Goal: Information Seeking & Learning: Learn about a topic

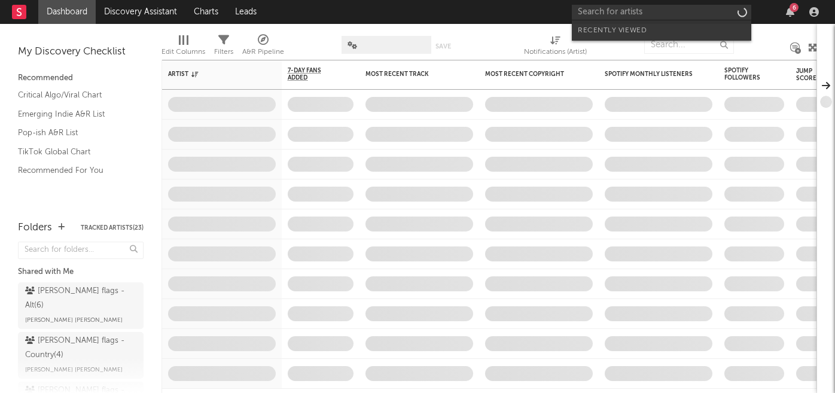
click at [609, 13] on input "text" at bounding box center [661, 12] width 179 height 15
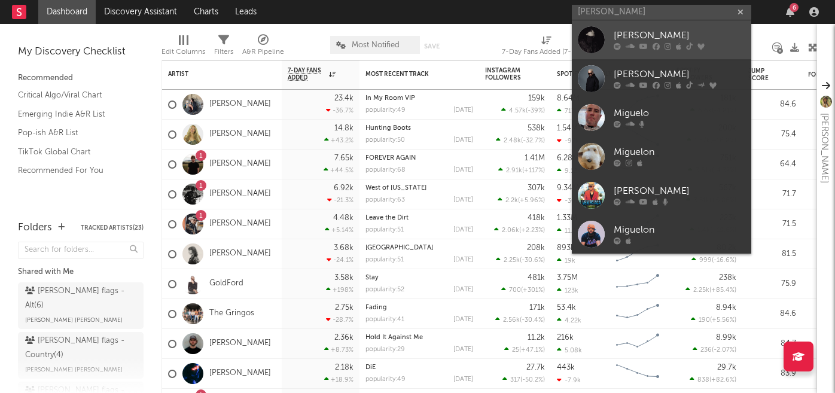
type input "miguel owls"
click at [625, 32] on div "[PERSON_NAME]" at bounding box center [679, 36] width 132 height 14
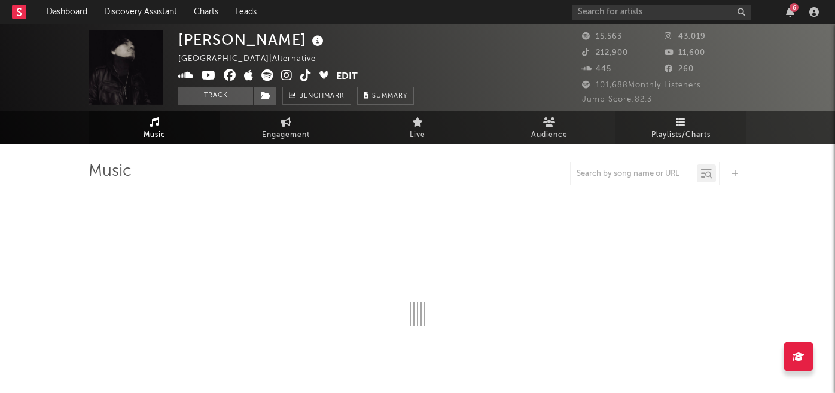
select select "6m"
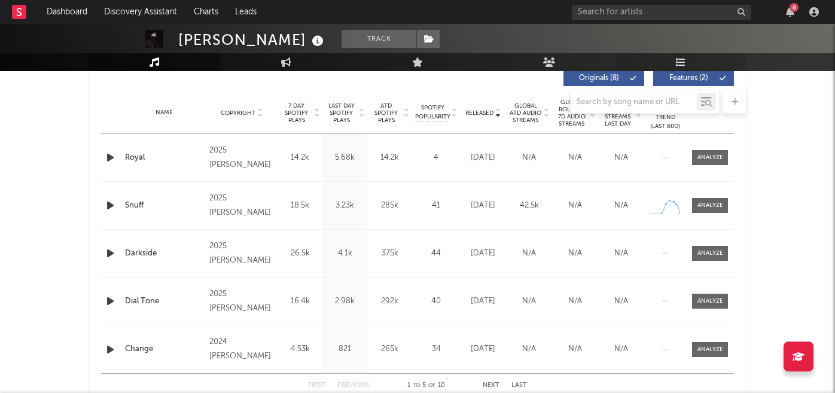
scroll to position [483, 0]
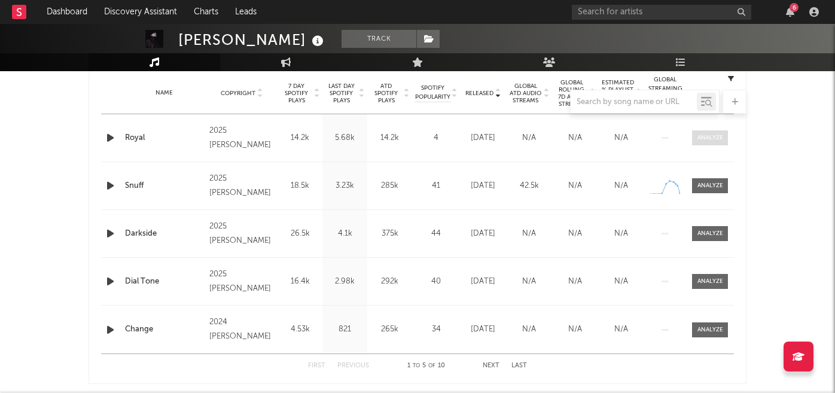
click at [715, 139] on div at bounding box center [710, 137] width 26 height 9
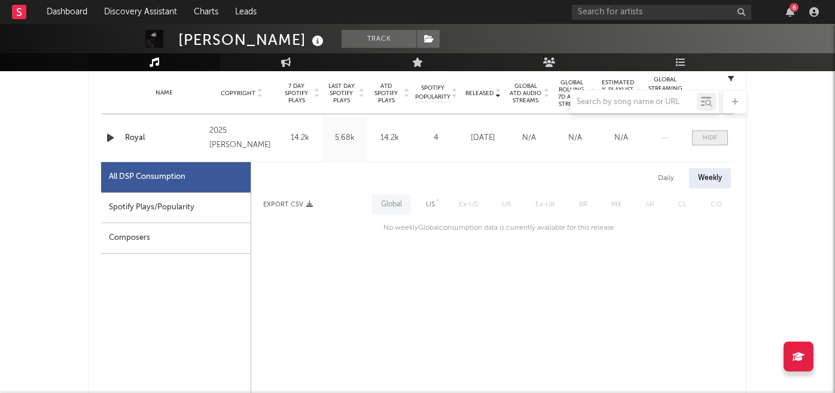
click at [715, 139] on div at bounding box center [710, 137] width 14 height 9
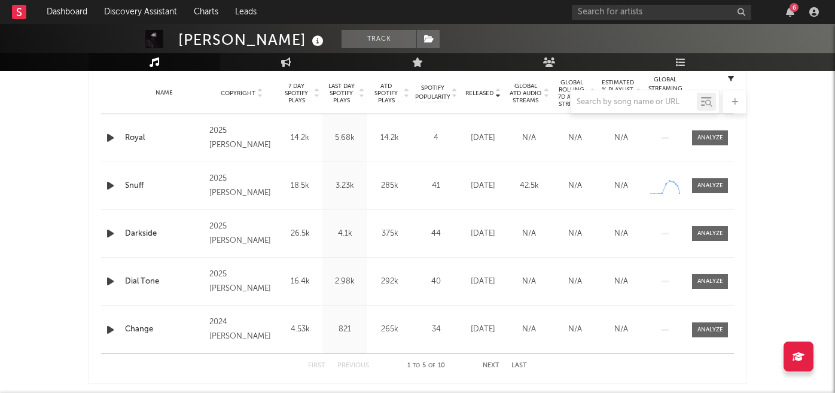
click at [108, 136] on icon "button" at bounding box center [110, 137] width 13 height 15
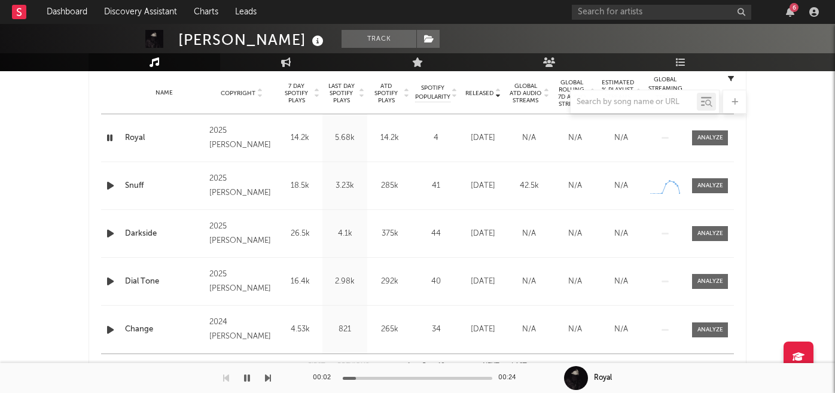
click at [108, 136] on icon "button" at bounding box center [109, 137] width 11 height 15
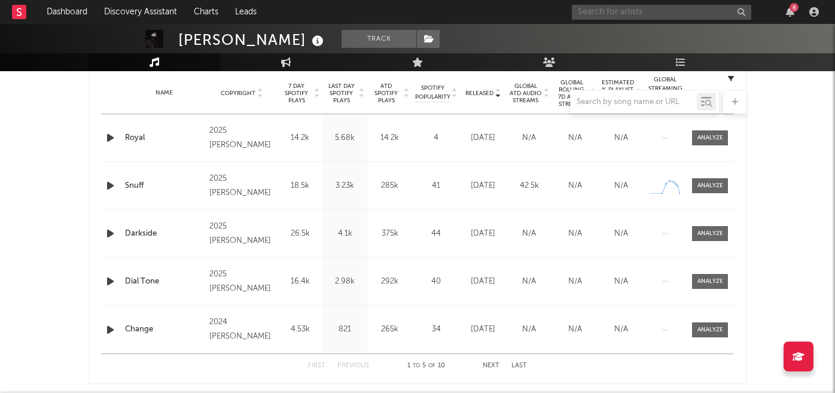
click at [620, 11] on input "text" at bounding box center [661, 12] width 179 height 15
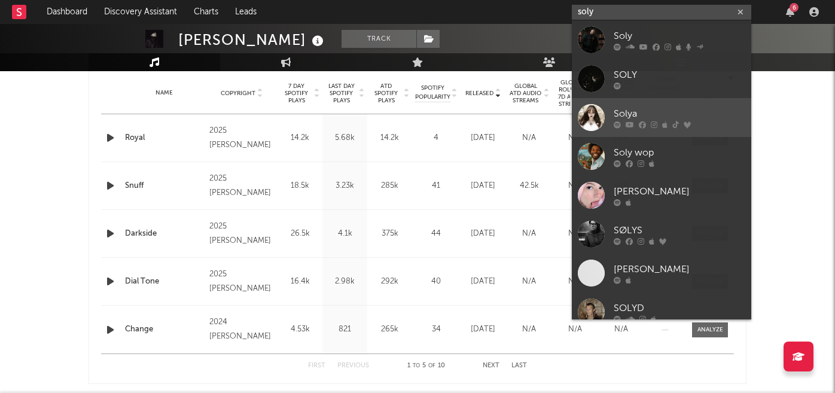
type input "soly"
click at [646, 106] on div "Solya" at bounding box center [679, 113] width 132 height 14
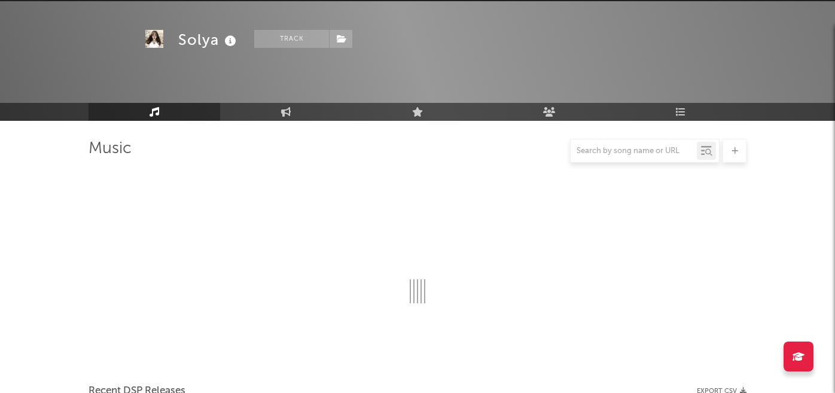
scroll to position [483, 0]
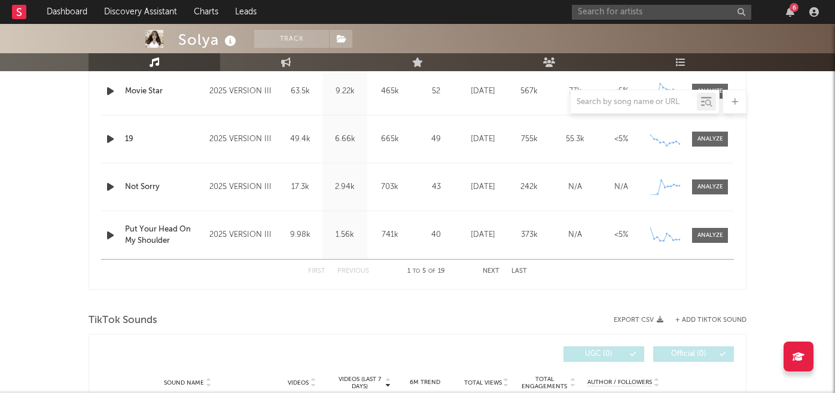
select select "6m"
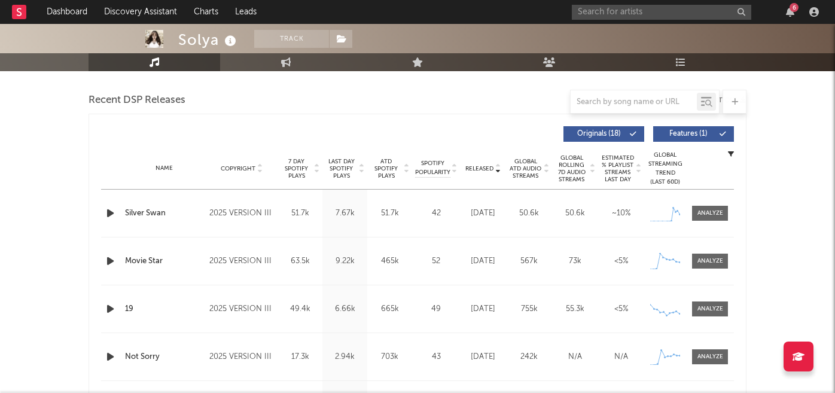
scroll to position [432, 0]
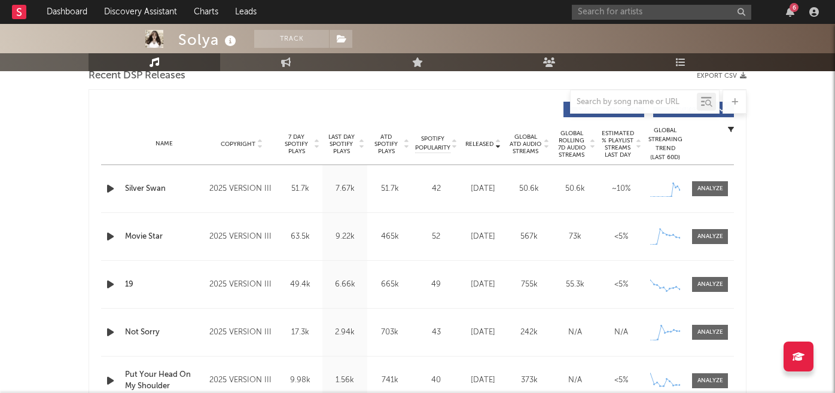
click at [107, 193] on icon "button" at bounding box center [110, 188] width 13 height 15
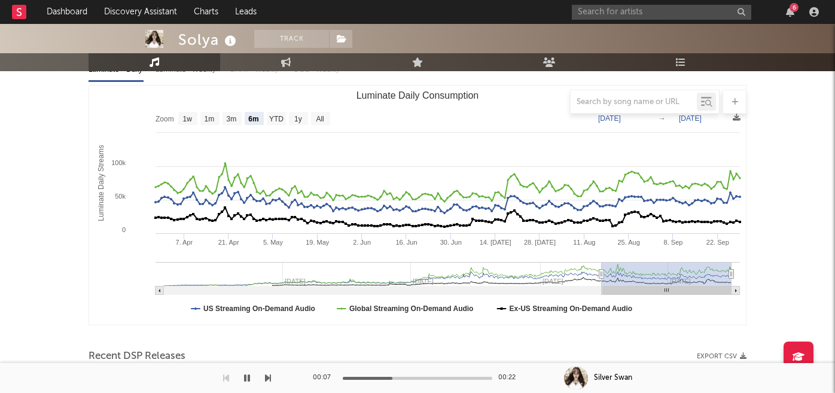
scroll to position [158, 0]
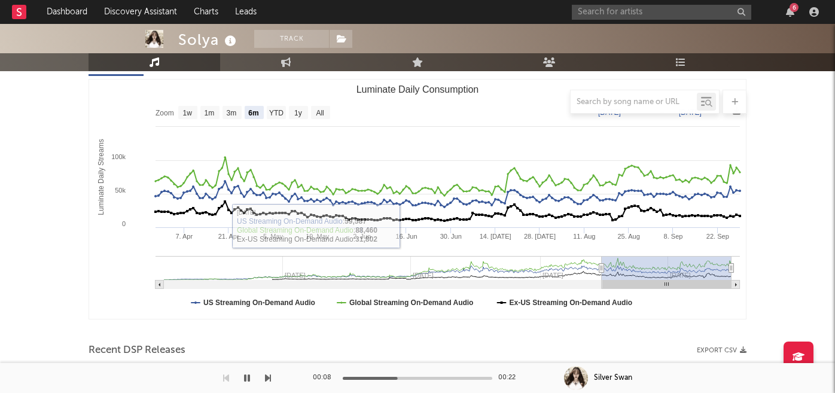
click at [249, 378] on icon "button" at bounding box center [247, 378] width 6 height 10
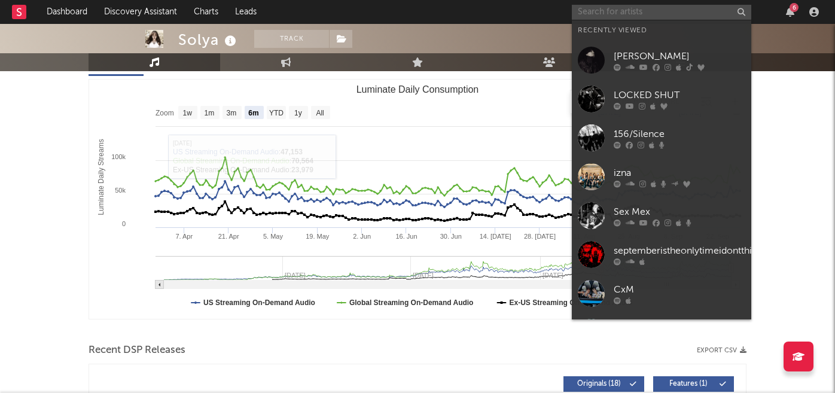
click at [665, 16] on input "text" at bounding box center [661, 12] width 179 height 15
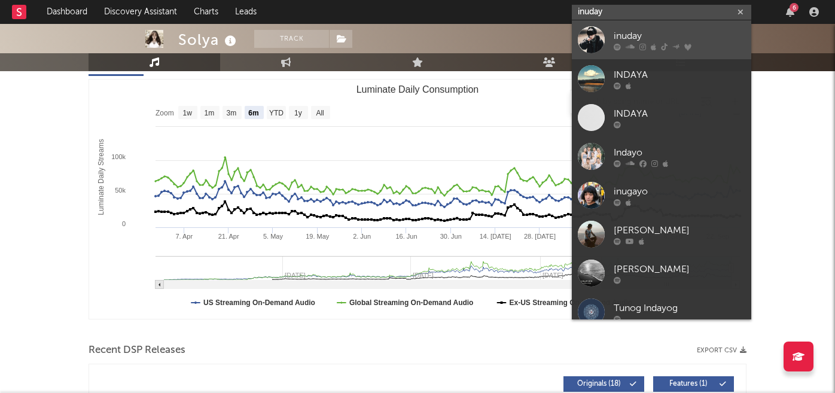
type input "inuday"
click at [698, 39] on div "inuday" at bounding box center [679, 36] width 132 height 14
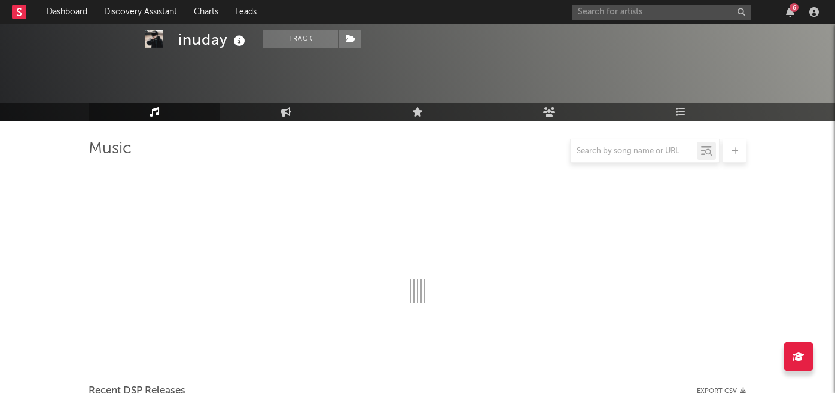
scroll to position [158, 0]
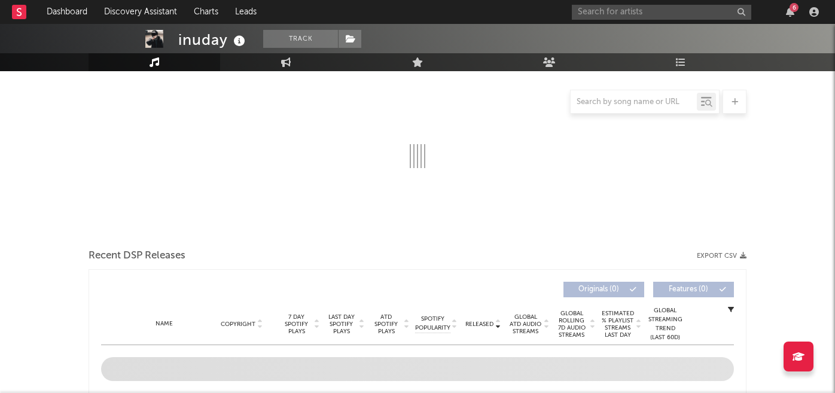
select select "6m"
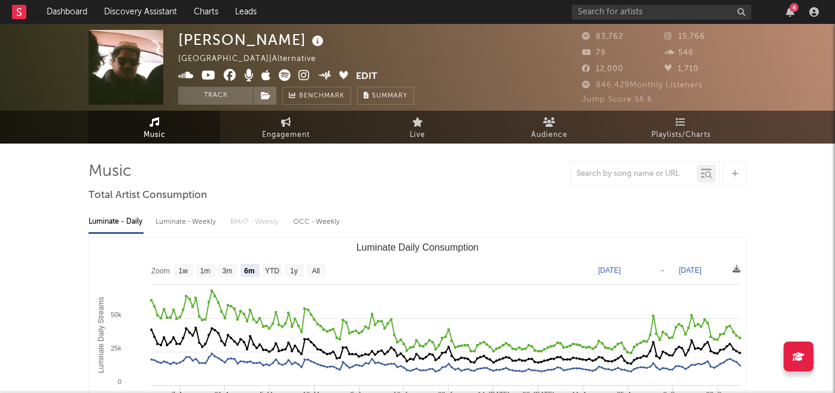
select select "6m"
click at [600, 11] on input "text" at bounding box center [661, 12] width 179 height 15
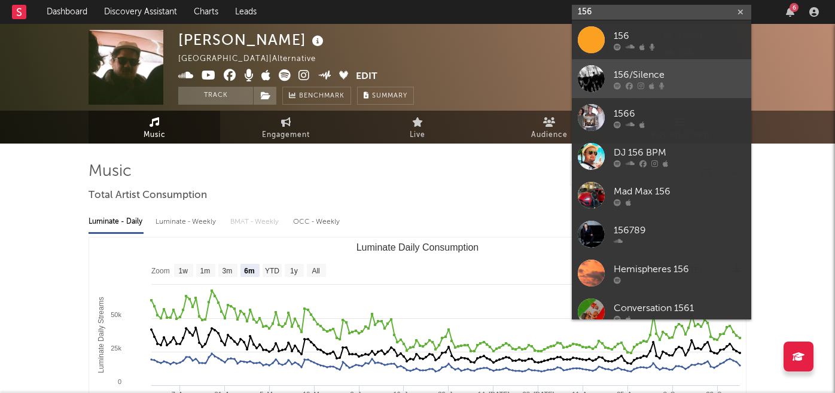
type input "156"
click at [636, 80] on div "156/Silence" at bounding box center [679, 75] width 132 height 14
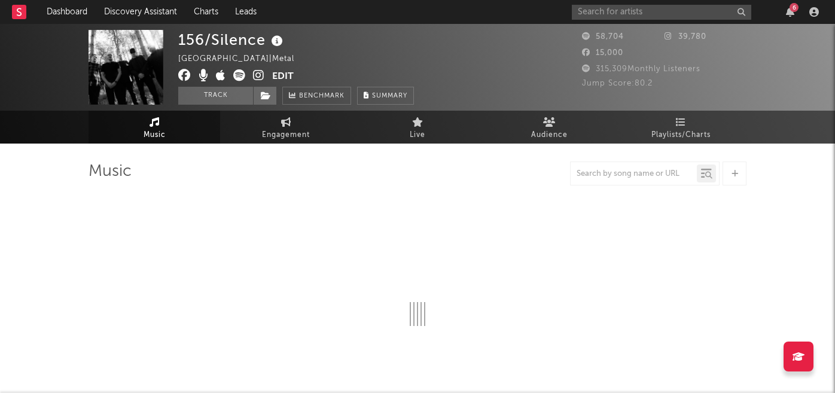
select select "6m"
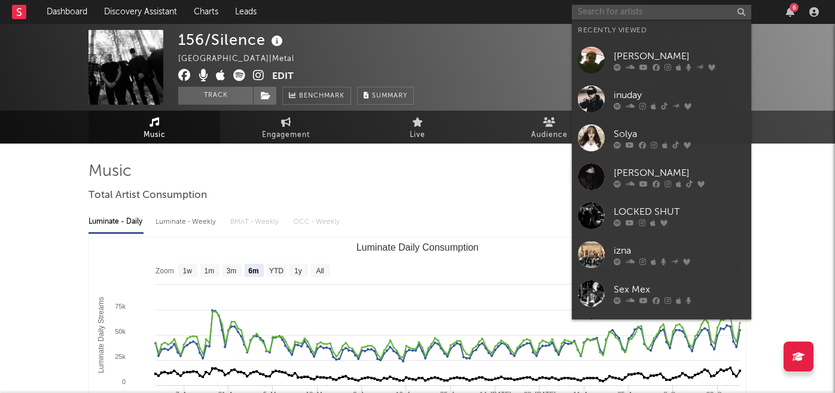
click at [611, 17] on input "text" at bounding box center [661, 12] width 179 height 15
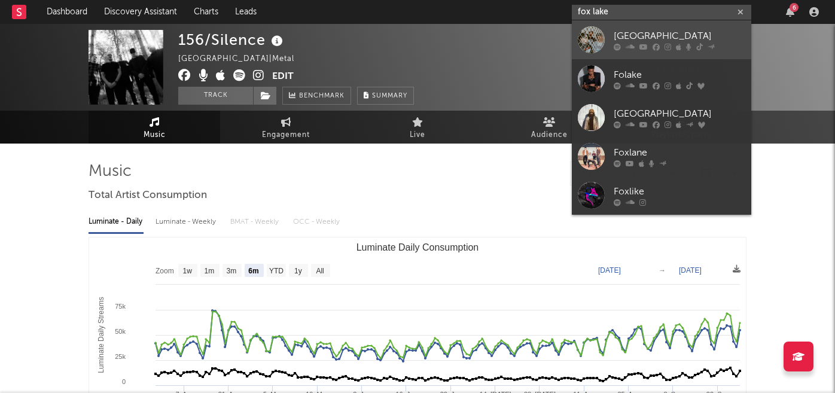
type input "fox lake"
click at [662, 41] on div "[GEOGRAPHIC_DATA]" at bounding box center [679, 36] width 132 height 14
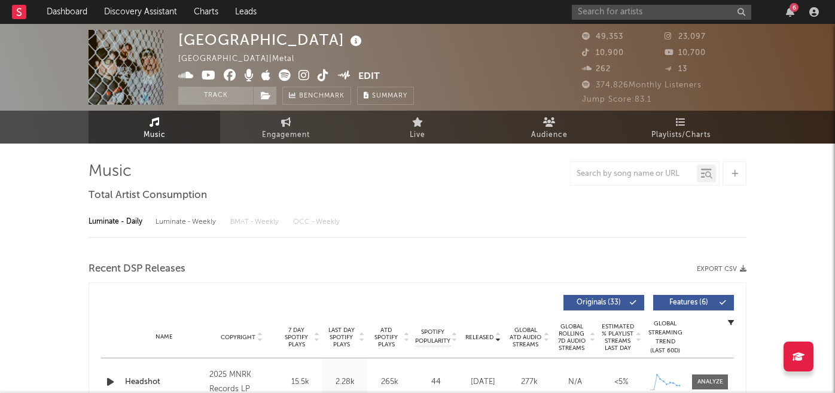
select select "6m"
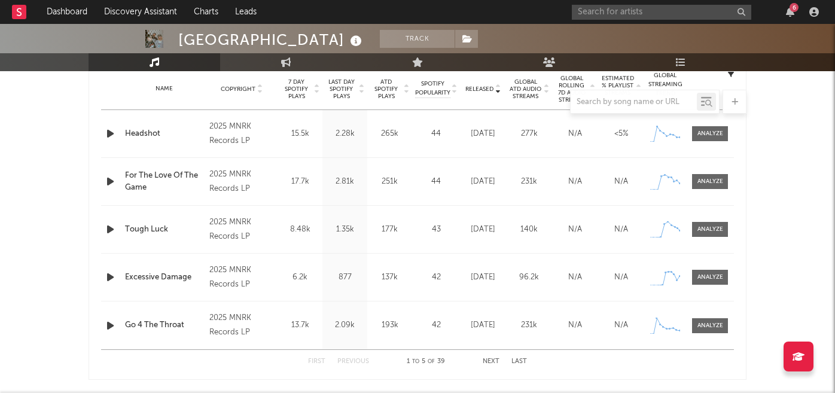
scroll to position [494, 0]
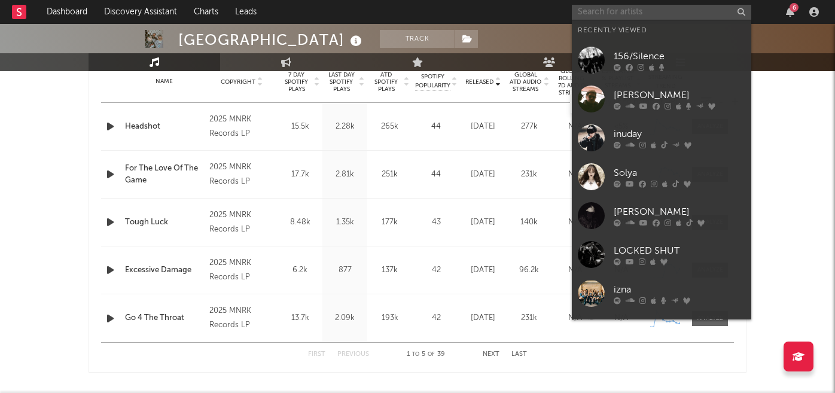
click at [610, 8] on input "text" at bounding box center [661, 12] width 179 height 15
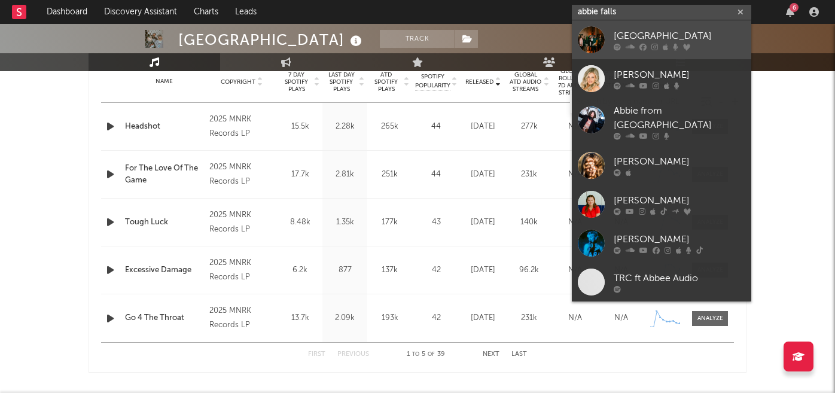
type input "abbie falls"
click at [641, 28] on link "[GEOGRAPHIC_DATA]" at bounding box center [661, 39] width 179 height 39
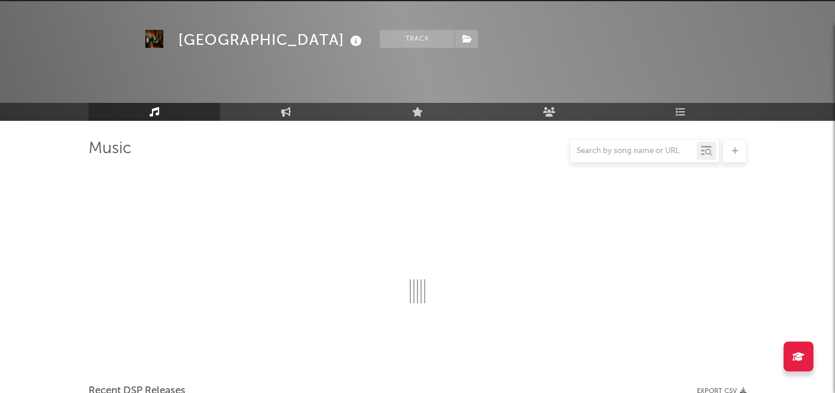
scroll to position [494, 0]
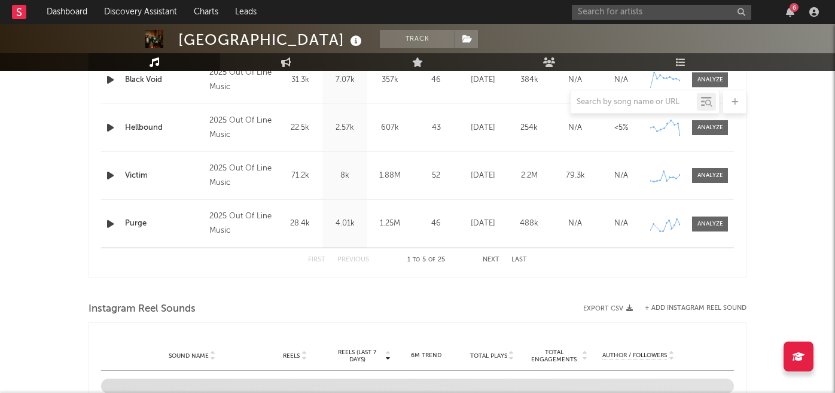
select select "6m"
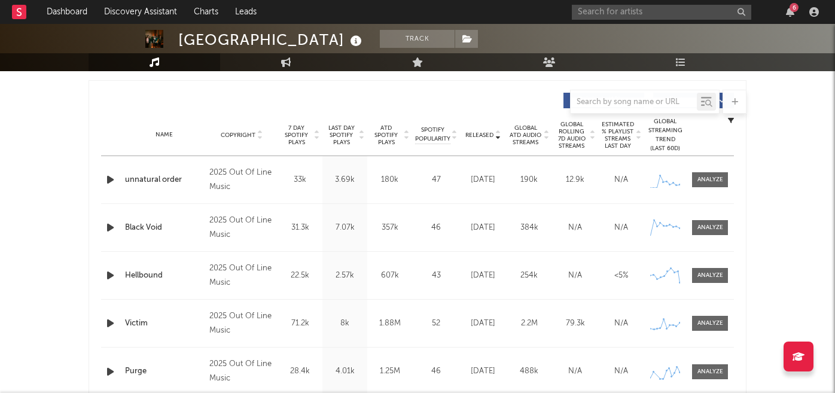
scroll to position [411, 0]
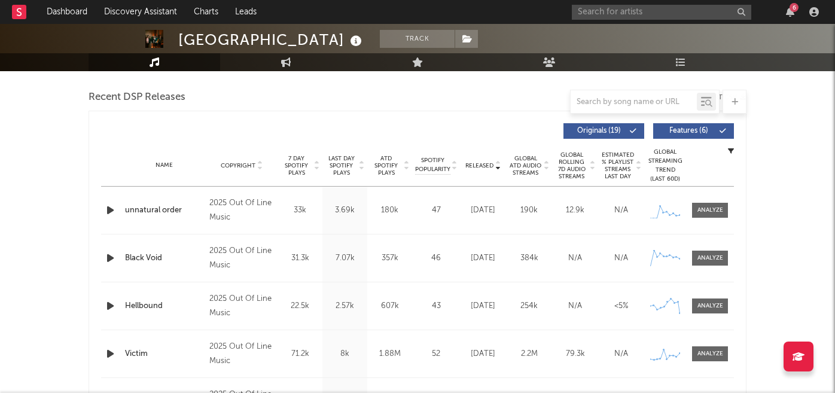
click at [108, 213] on icon "button" at bounding box center [110, 210] width 13 height 15
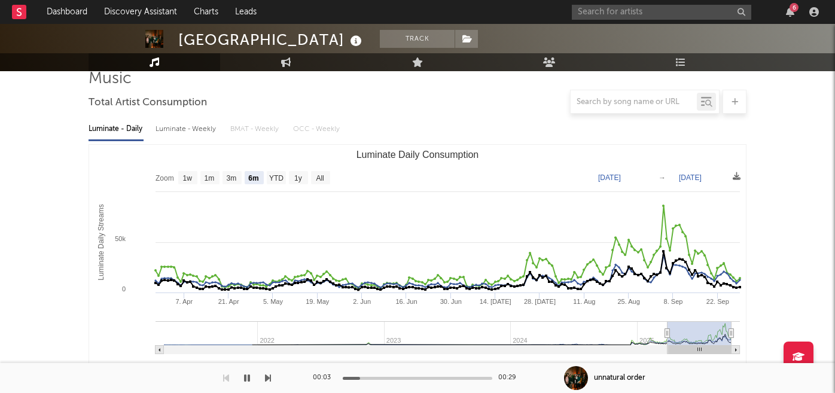
scroll to position [0, 0]
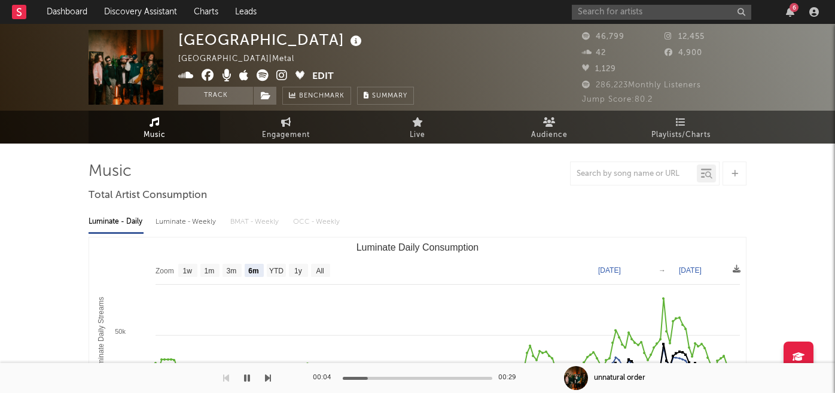
click at [279, 76] on icon at bounding box center [281, 75] width 11 height 12
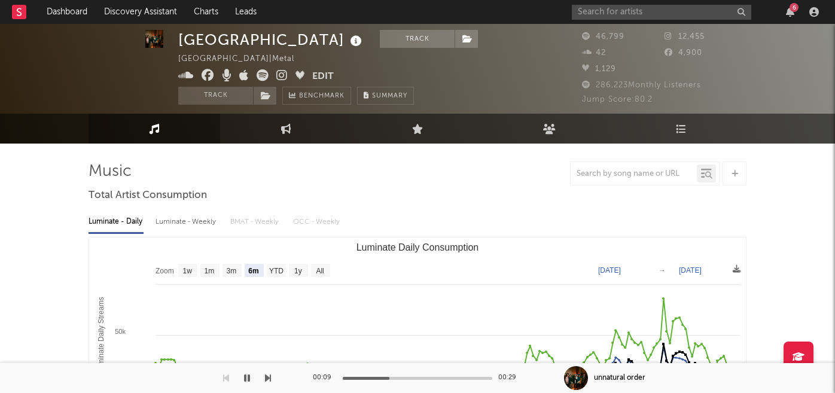
scroll to position [38, 0]
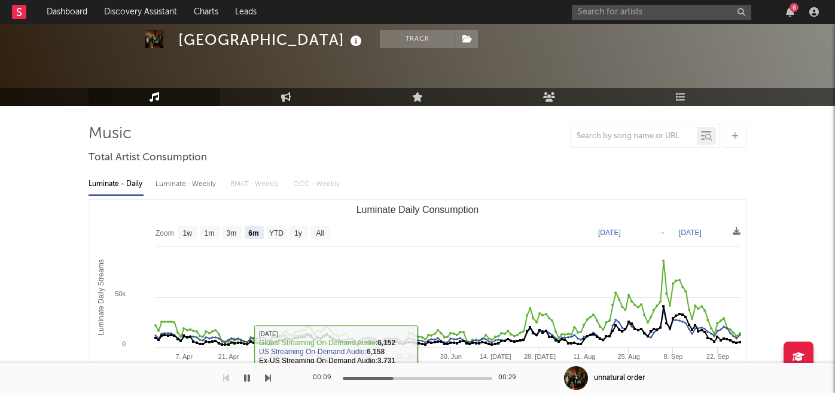
click at [253, 374] on div at bounding box center [135, 378] width 271 height 30
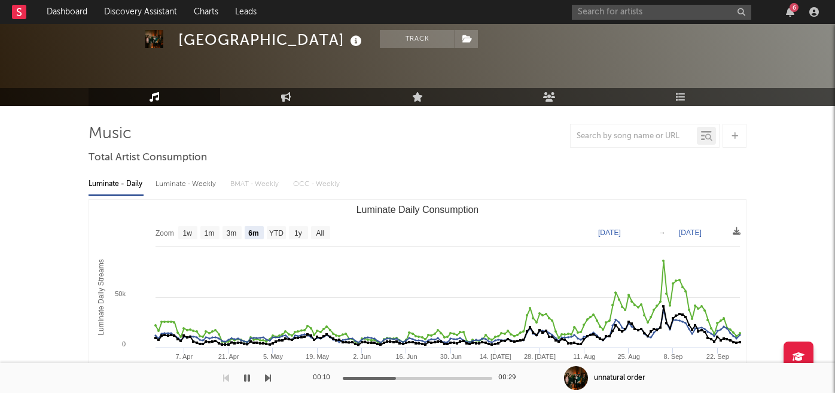
click at [249, 377] on icon "button" at bounding box center [247, 378] width 6 height 10
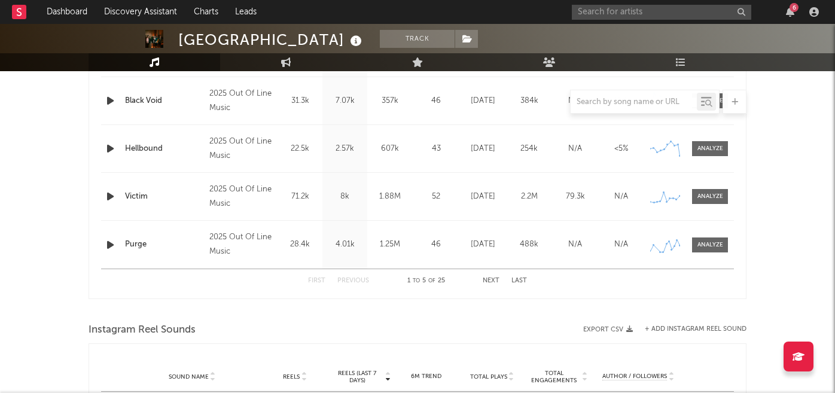
scroll to position [647, 0]
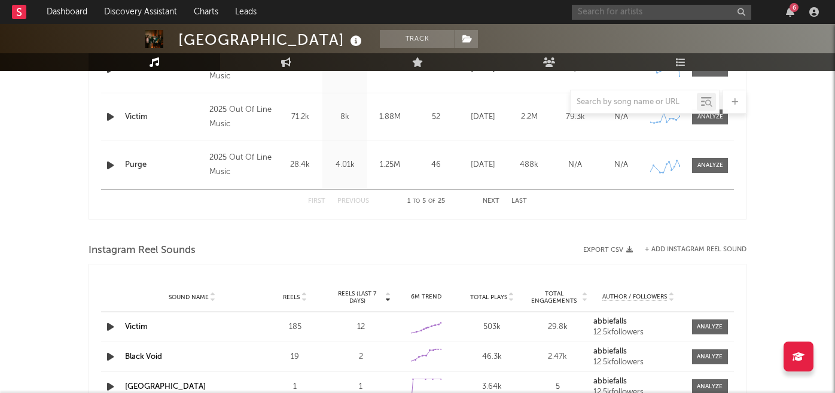
click at [619, 10] on input "text" at bounding box center [661, 12] width 179 height 15
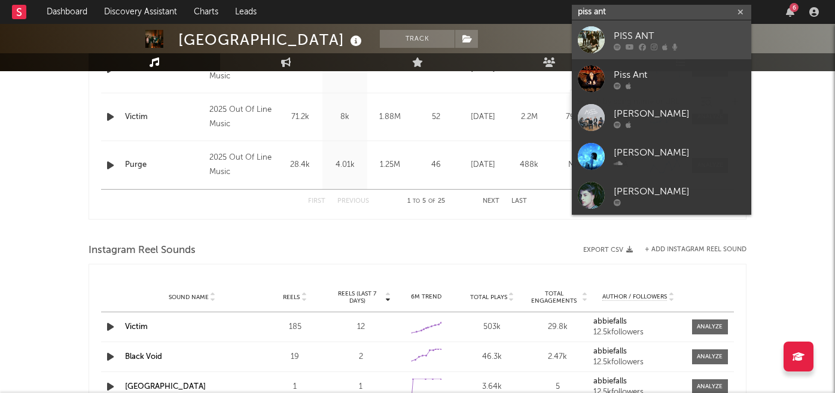
type input "piss ant"
click at [660, 35] on div "PISS ANT" at bounding box center [679, 36] width 132 height 14
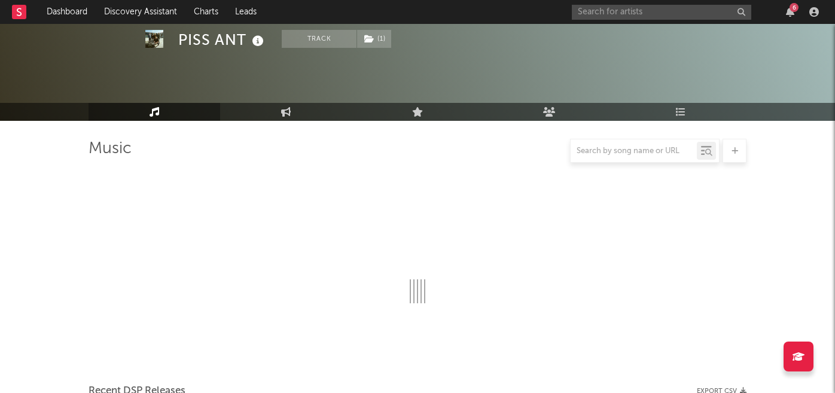
scroll to position [647, 0]
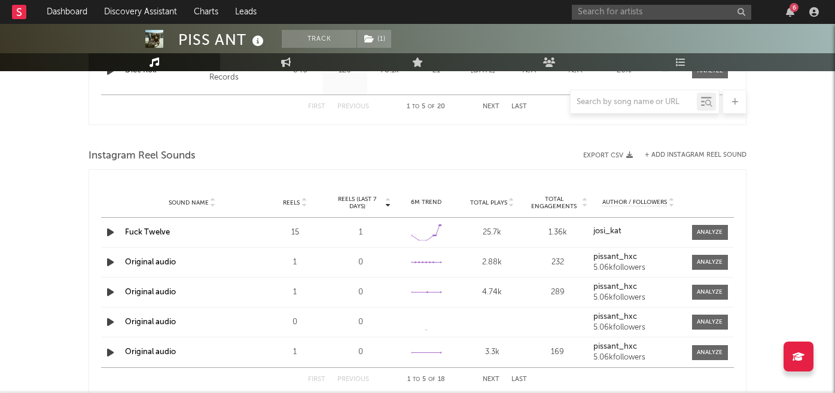
select select "1w"
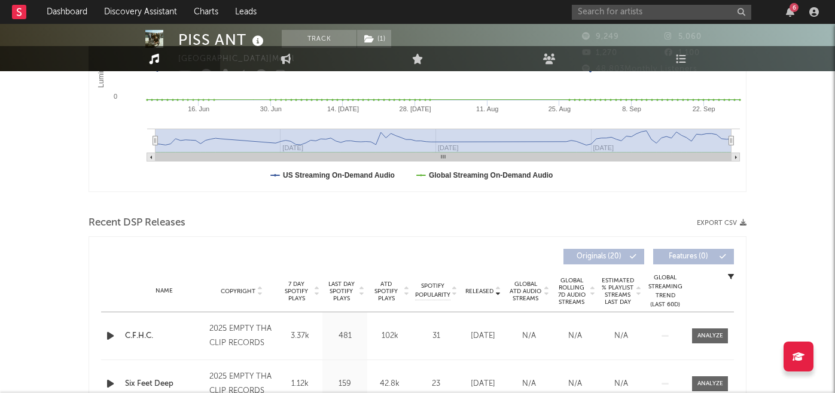
scroll to position [0, 0]
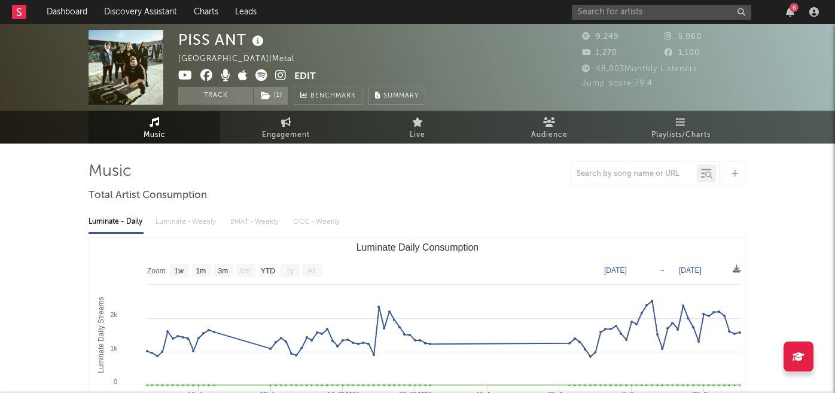
click at [279, 77] on icon at bounding box center [280, 75] width 11 height 12
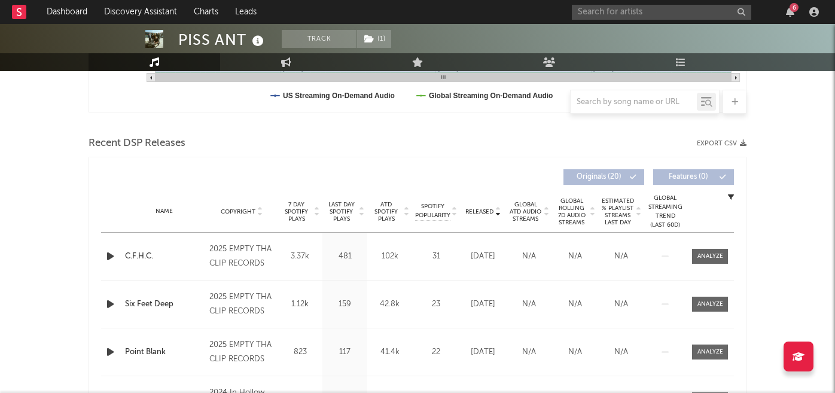
scroll to position [392, 0]
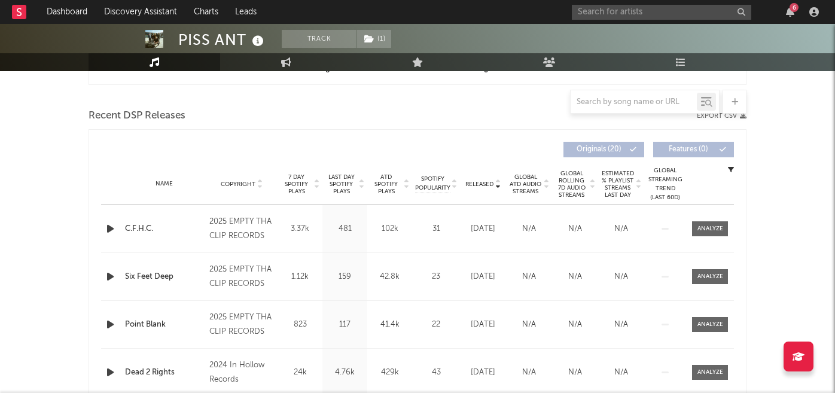
click at [474, 183] on span "Released" at bounding box center [479, 184] width 28 height 7
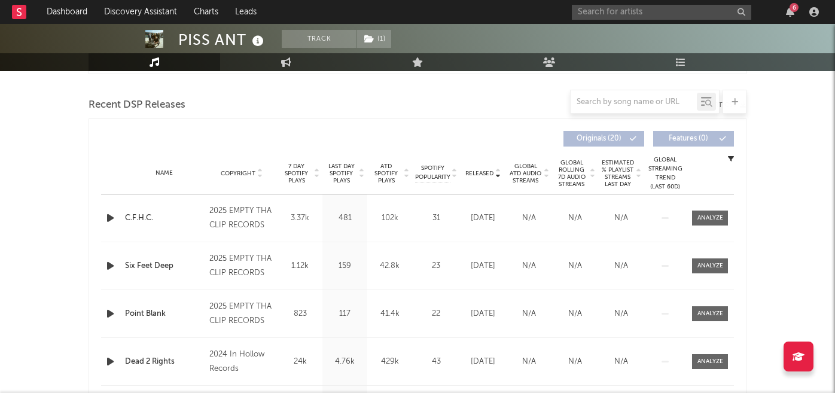
scroll to position [412, 0]
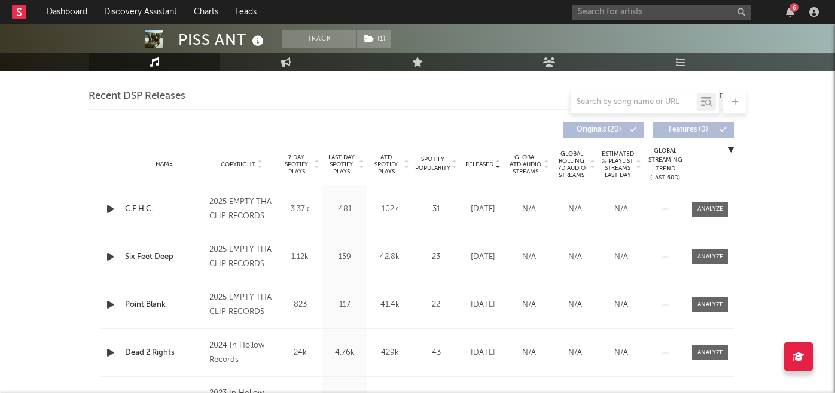
click at [299, 162] on span "7 Day Spotify Plays" at bounding box center [296, 165] width 32 height 22
click at [303, 161] on span "7 Day Spotify Plays" at bounding box center [296, 165] width 32 height 22
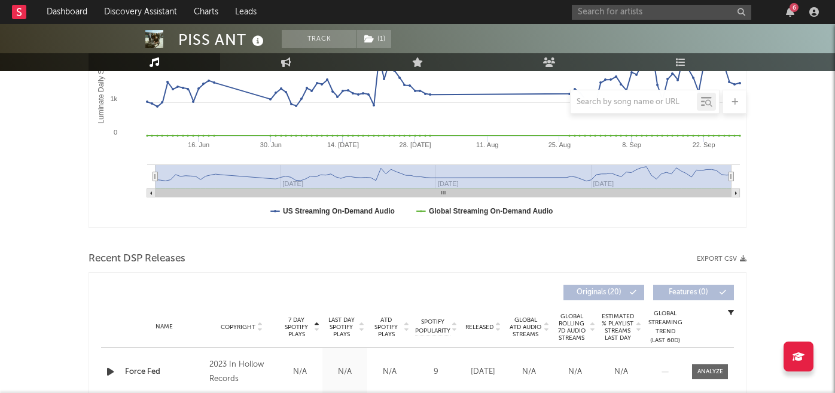
scroll to position [154, 0]
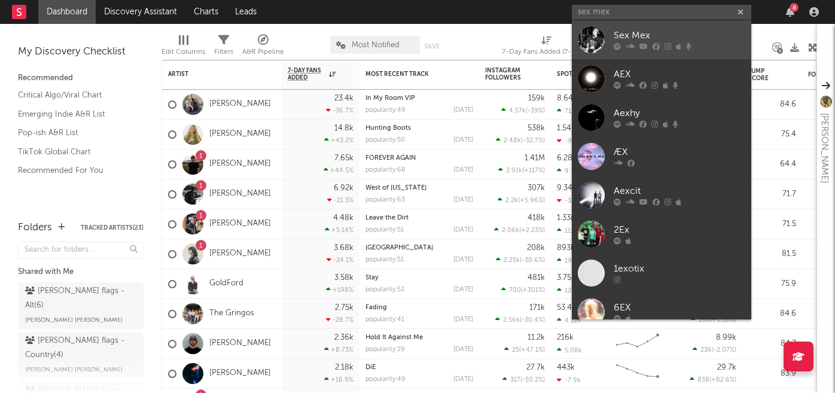
type input "sex mex"
click at [647, 42] on div "Sex Mex" at bounding box center [679, 36] width 132 height 14
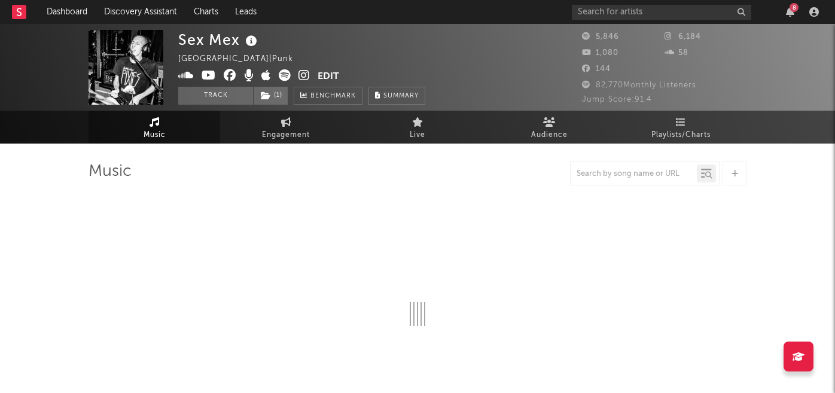
select select "1w"
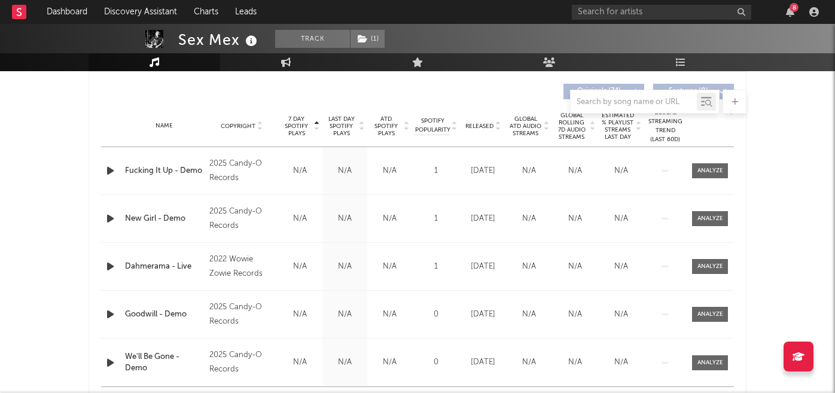
scroll to position [447, 0]
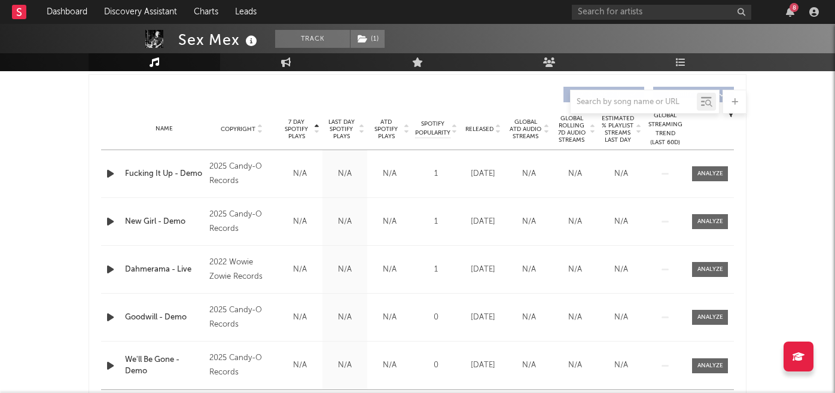
click at [304, 135] on span "7 Day Spotify Plays" at bounding box center [296, 129] width 32 height 22
click at [698, 177] on div at bounding box center [710, 173] width 26 height 9
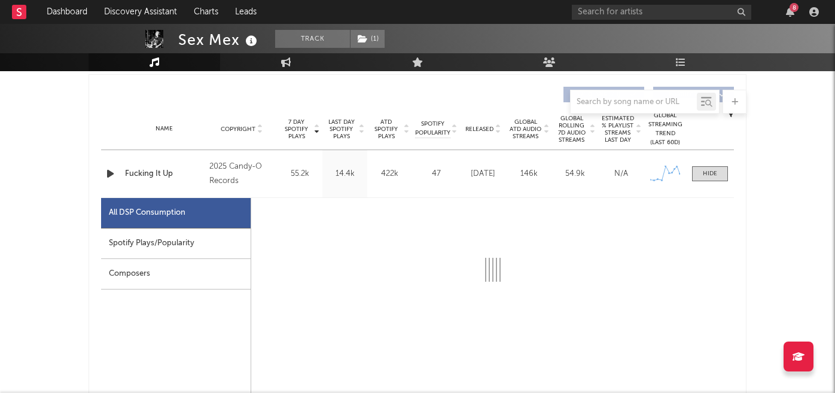
select select "1w"
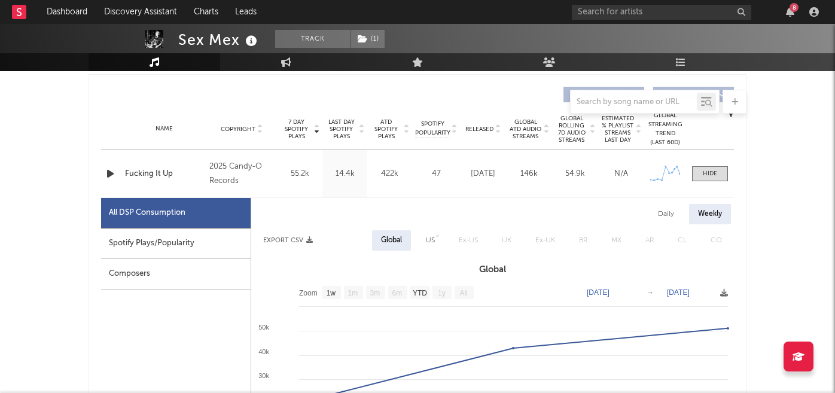
click at [200, 247] on div "Spotify Plays/Popularity" at bounding box center [175, 243] width 149 height 30
select select "1w"
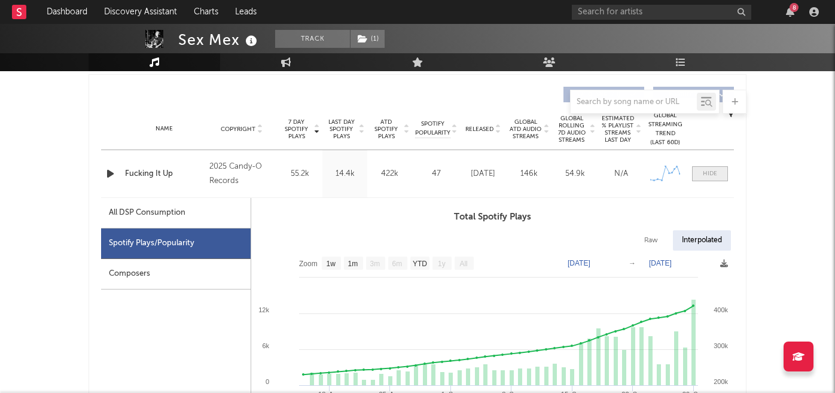
click at [713, 175] on div at bounding box center [710, 173] width 14 height 9
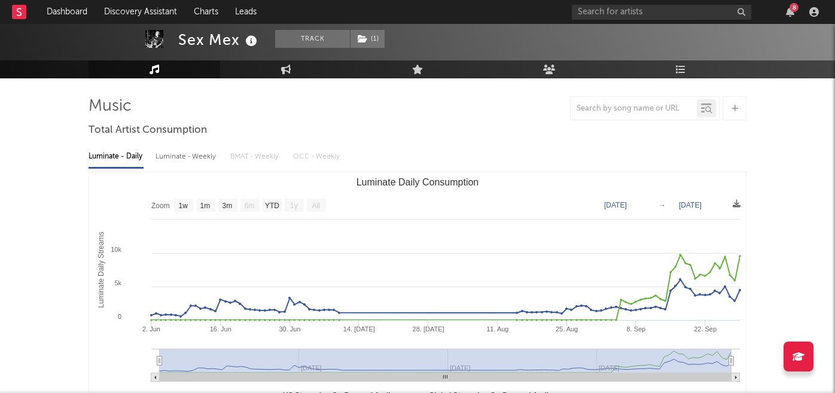
scroll to position [0, 0]
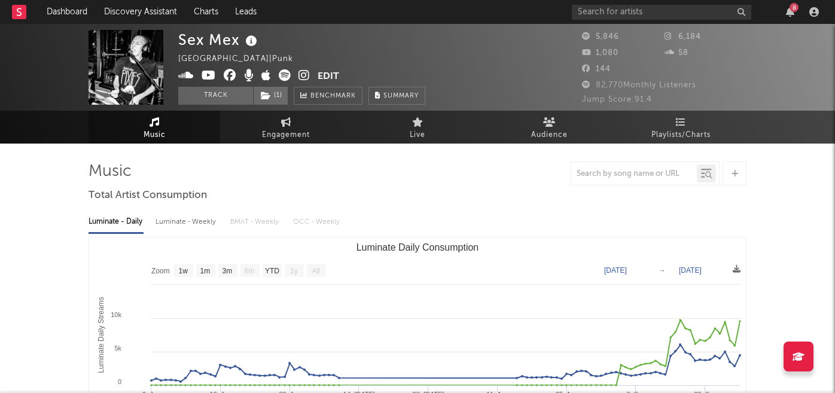
click at [307, 76] on icon at bounding box center [303, 75] width 11 height 12
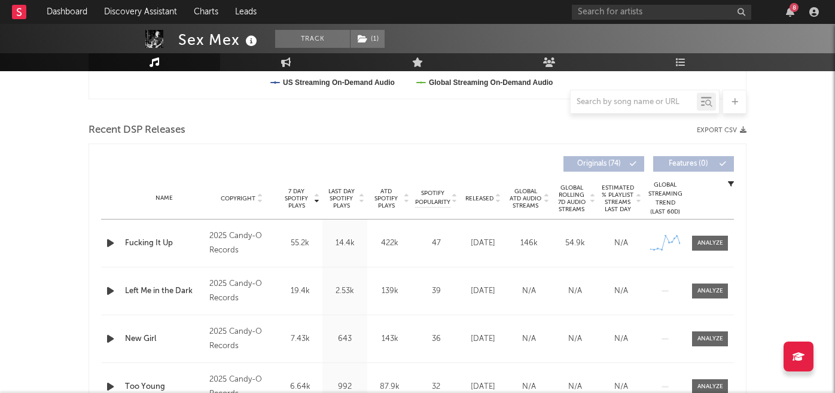
scroll to position [420, 0]
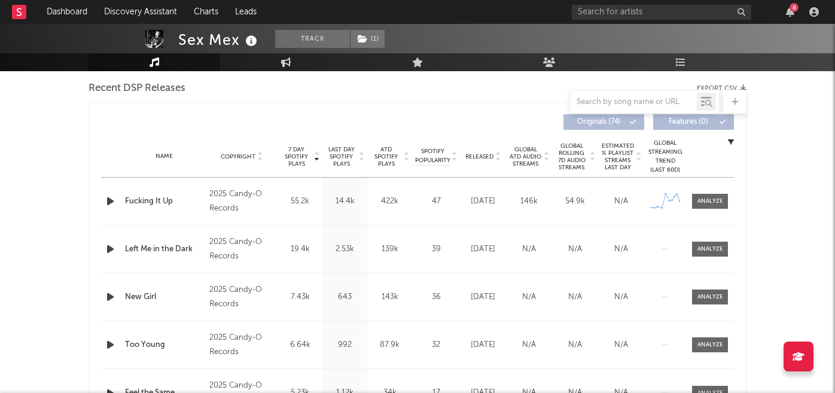
click at [111, 202] on icon "button" at bounding box center [110, 201] width 13 height 15
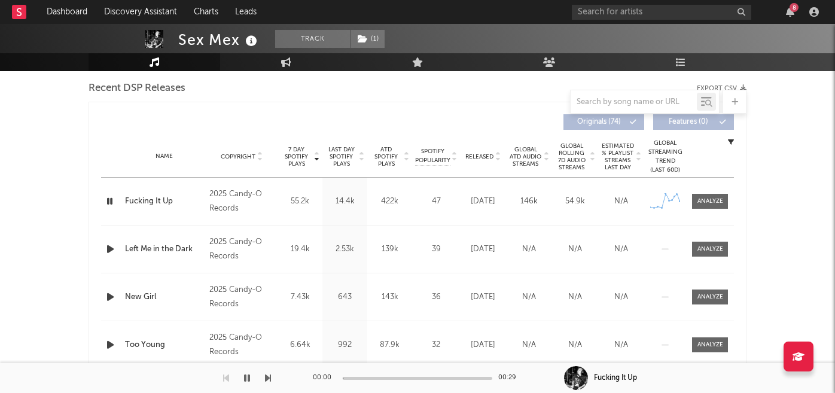
click at [111, 203] on icon "button" at bounding box center [109, 201] width 11 height 15
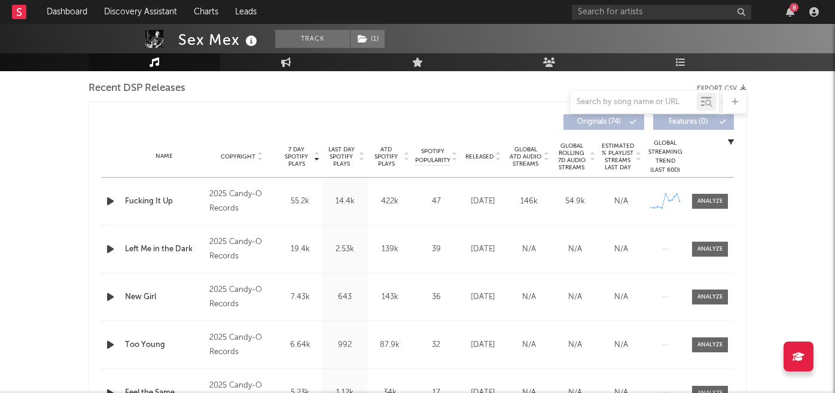
click at [111, 203] on icon "button" at bounding box center [110, 201] width 13 height 15
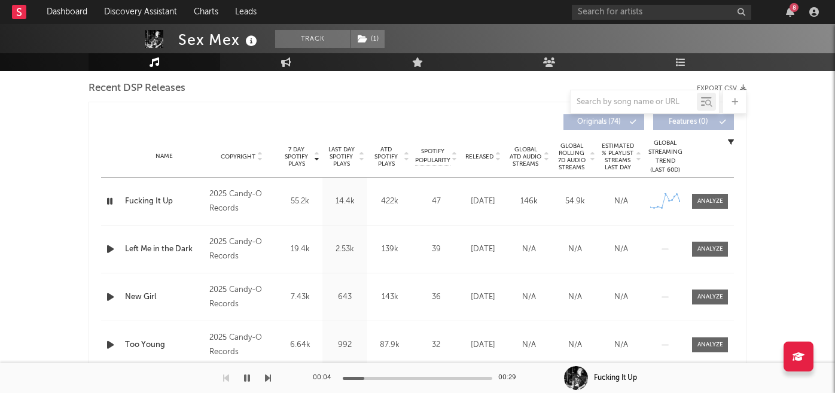
click at [112, 202] on icon "button" at bounding box center [109, 201] width 11 height 15
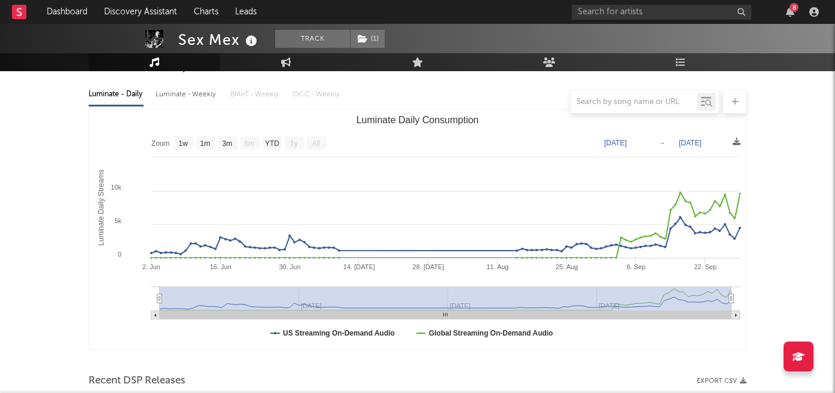
scroll to position [51, 0]
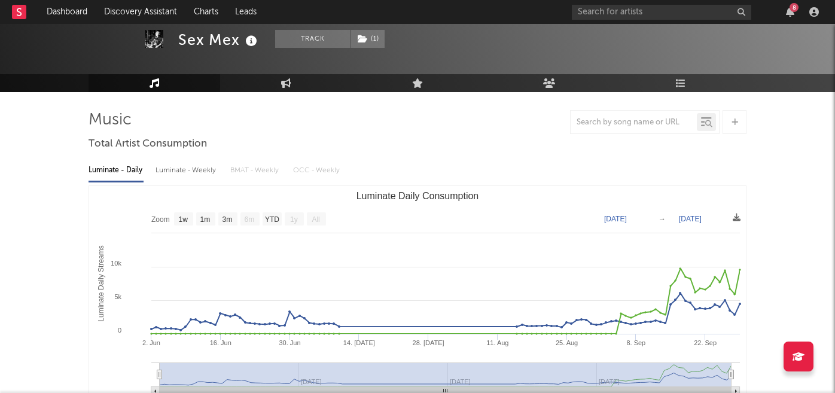
click at [14, 11] on rect at bounding box center [19, 12] width 14 height 14
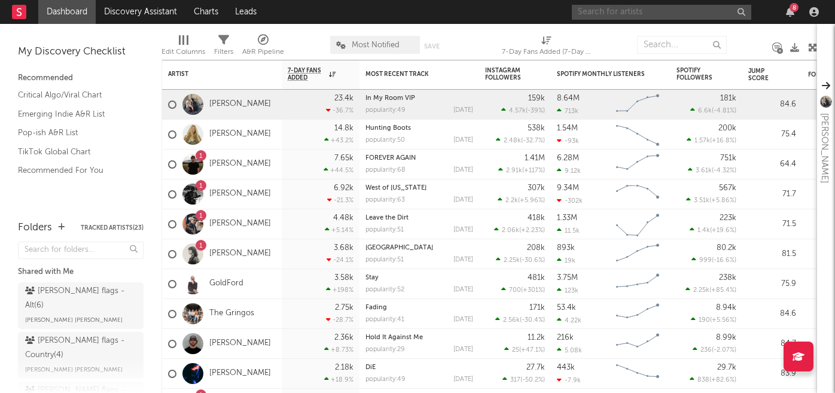
click at [628, 13] on input "text" at bounding box center [661, 12] width 179 height 15
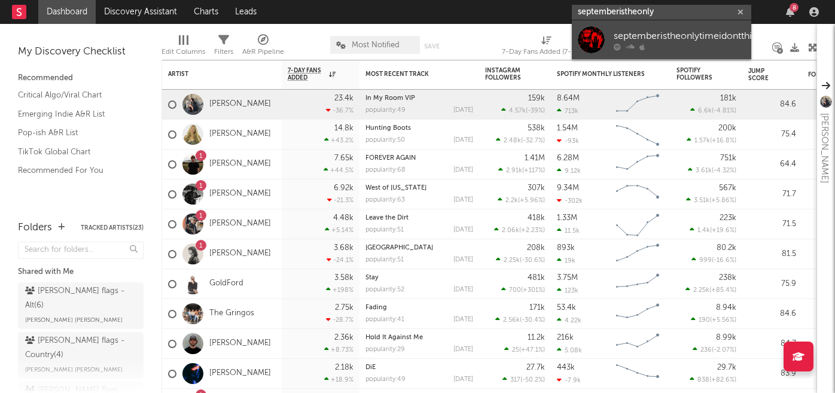
type input "septemberistheonly"
click at [710, 41] on div "septemberistheonlytimeidontthinkofyou" at bounding box center [699, 36] width 173 height 14
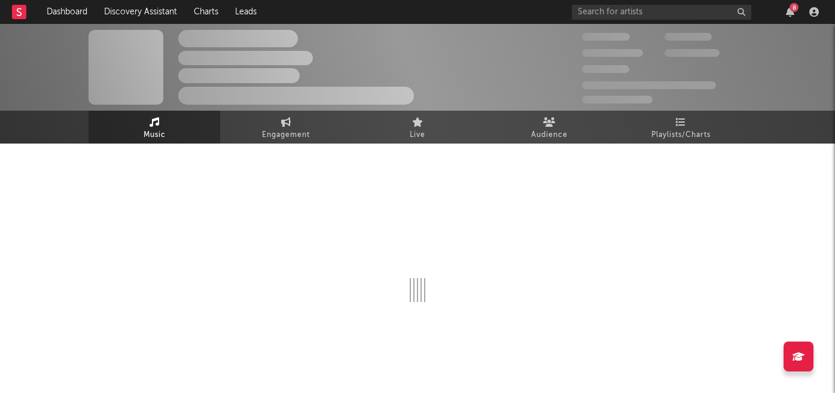
select select "6m"
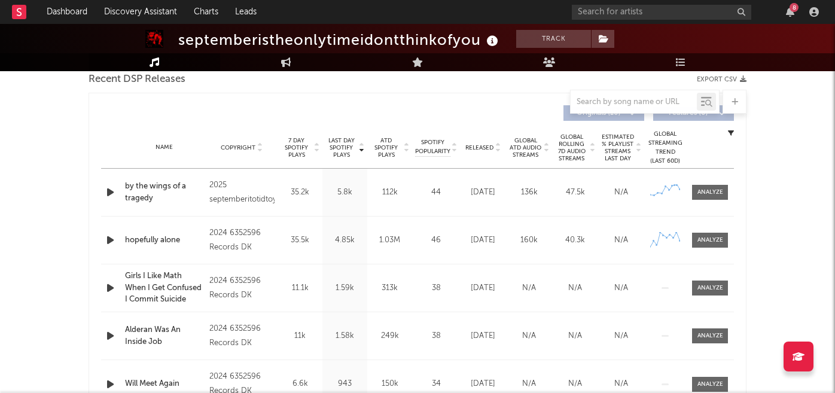
scroll to position [460, 0]
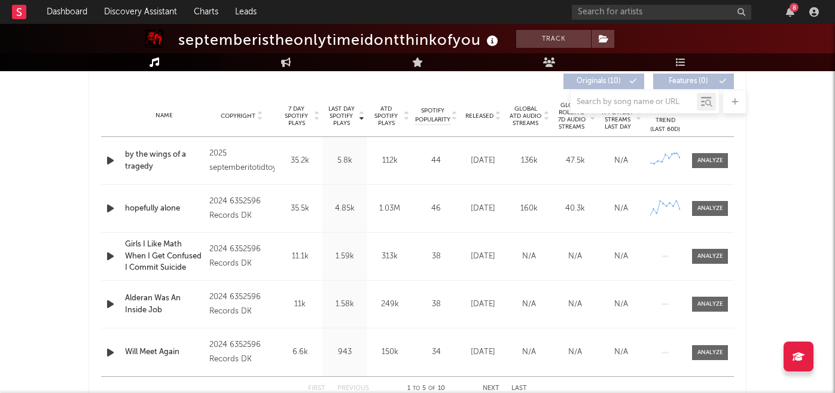
click at [111, 158] on icon "button" at bounding box center [110, 160] width 13 height 15
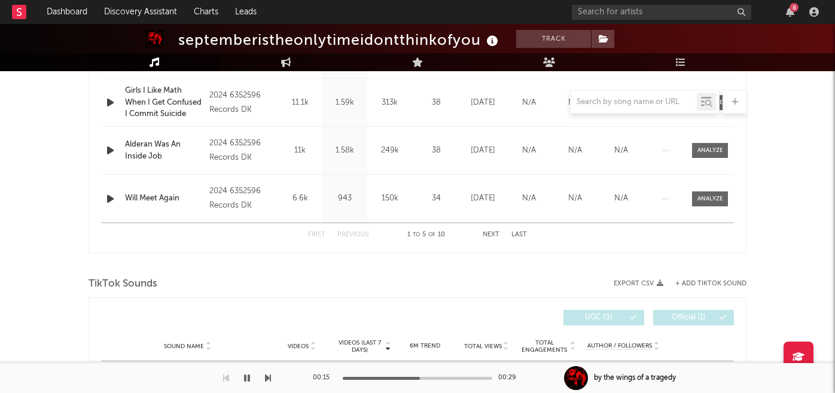
scroll to position [583, 0]
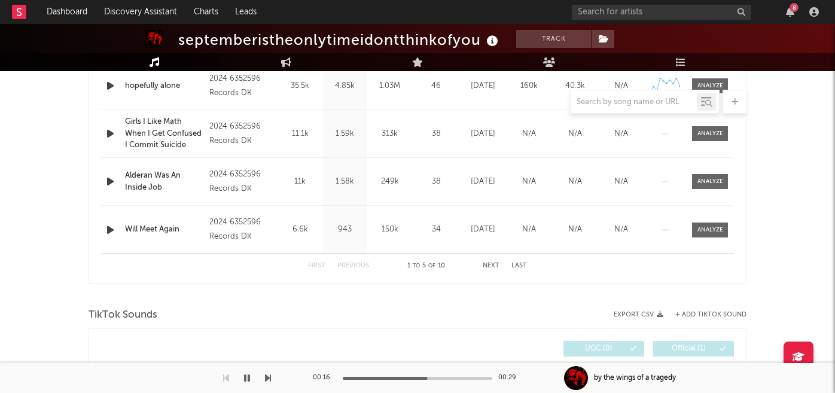
click at [493, 266] on button "Next" at bounding box center [490, 265] width 17 height 7
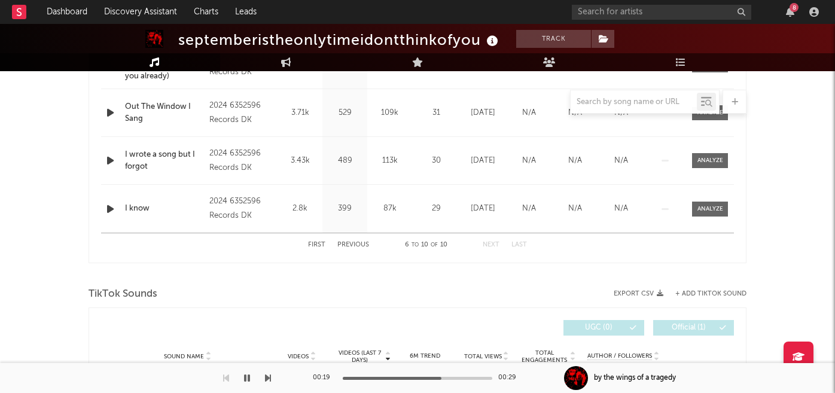
scroll to position [607, 0]
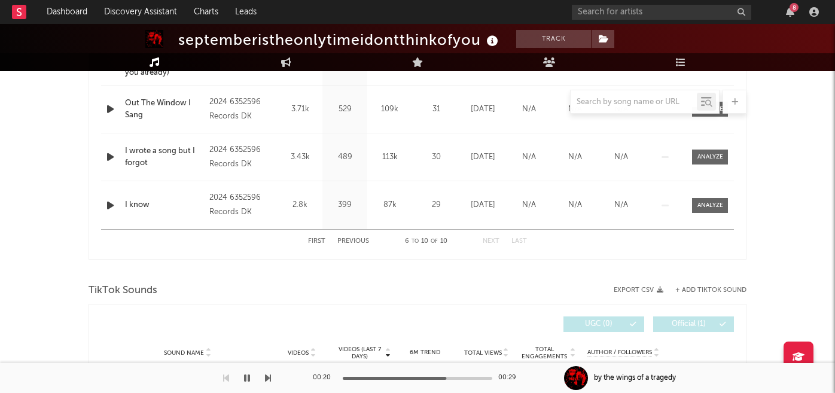
click at [318, 239] on button "First" at bounding box center [316, 241] width 17 height 7
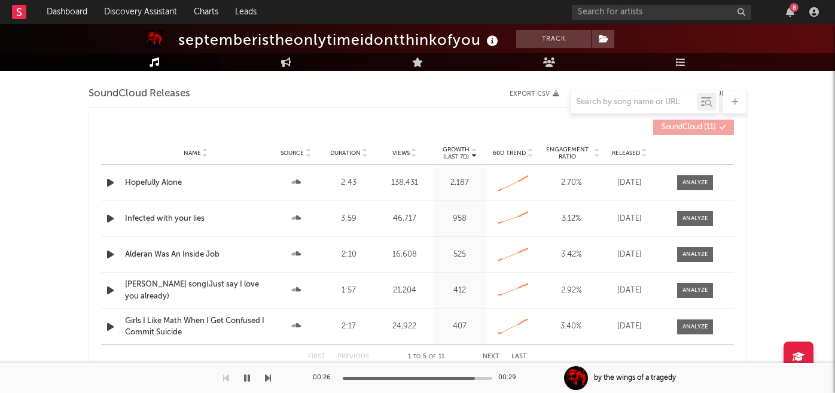
scroll to position [1188, 0]
